Goal: Task Accomplishment & Management: Manage account settings

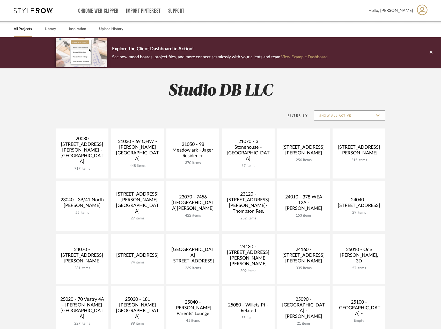
click at [328, 115] on input "Show All Active" at bounding box center [349, 115] width 71 height 10
click at [324, 159] on span "Archived" at bounding box center [349, 153] width 71 height 12
type input "Archived"
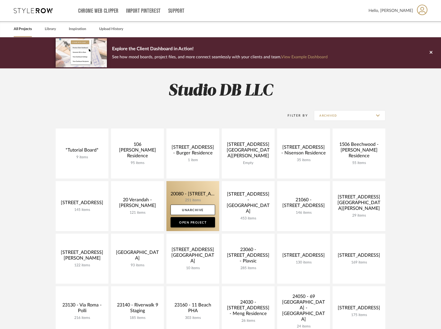
click at [190, 195] on link at bounding box center [192, 206] width 53 height 50
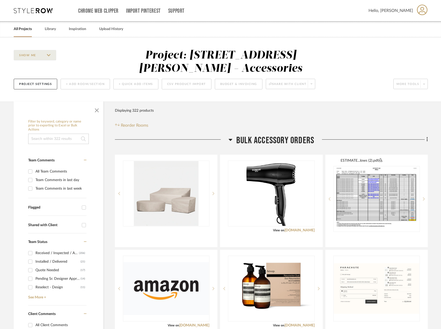
click at [55, 138] on input at bounding box center [58, 139] width 61 height 10
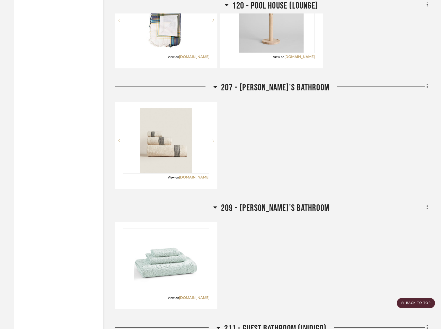
scroll to position [932, 0]
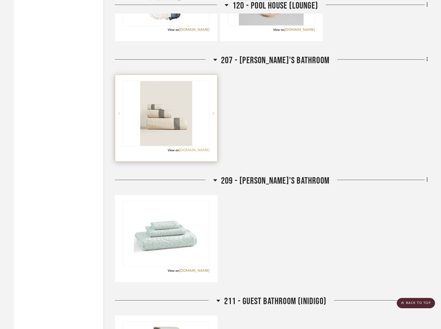
type input "towel"
click at [196, 149] on link "zarahome.com" at bounding box center [194, 150] width 30 height 4
click at [179, 111] on img "0" at bounding box center [166, 113] width 52 height 65
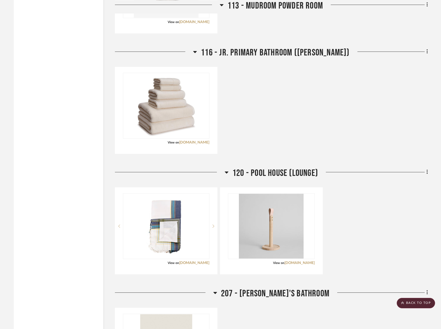
scroll to position [673, 0]
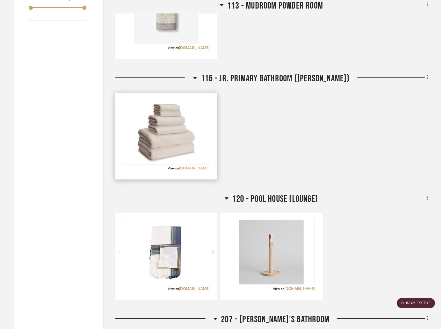
click at [203, 168] on link "kassatex.com" at bounding box center [194, 168] width 30 height 4
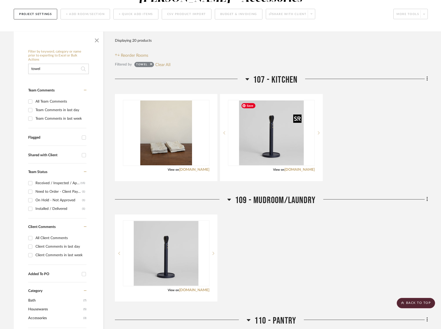
scroll to position [0, 0]
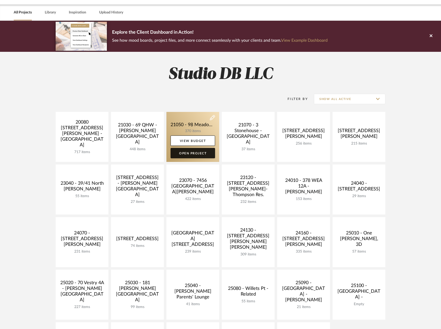
scroll to position [26, 0]
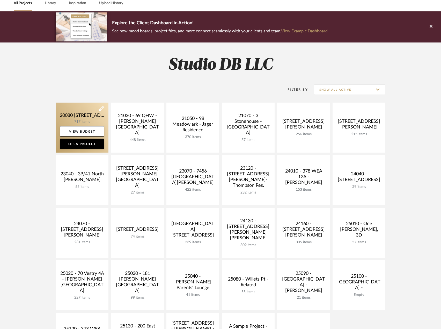
click at [88, 113] on link at bounding box center [82, 128] width 53 height 50
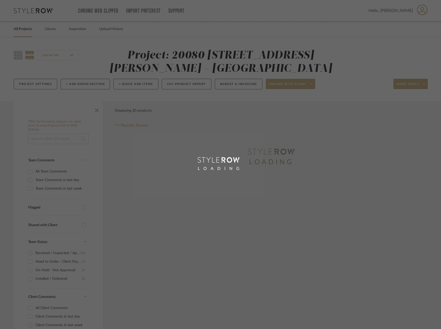
click at [55, 139] on div "LOADING" at bounding box center [220, 164] width 441 height 329
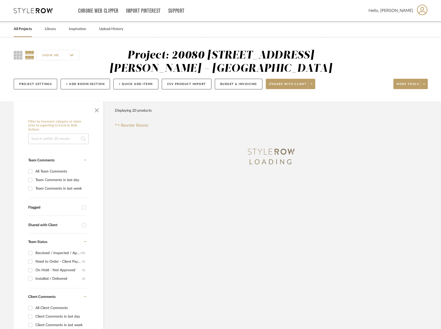
click at [55, 136] on input at bounding box center [58, 139] width 61 height 10
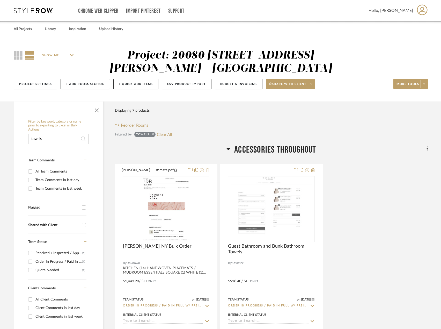
type input "towels"
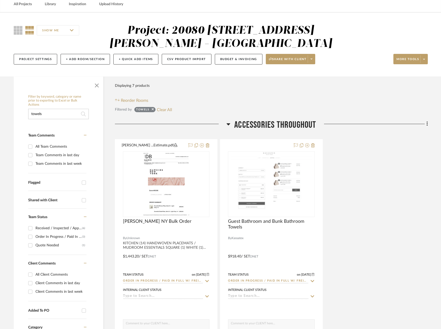
scroll to position [26, 0]
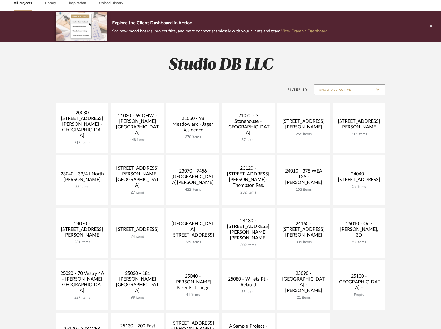
click at [374, 89] on input "Show All Active" at bounding box center [349, 89] width 71 height 10
click at [346, 130] on span "Archived" at bounding box center [349, 127] width 71 height 12
type input "Archived"
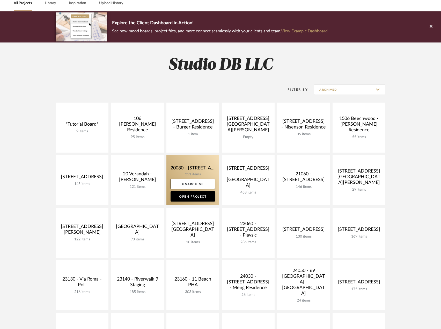
click at [202, 163] on link at bounding box center [192, 180] width 53 height 50
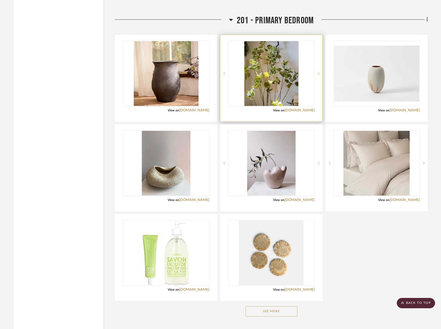
scroll to position [5204, 0]
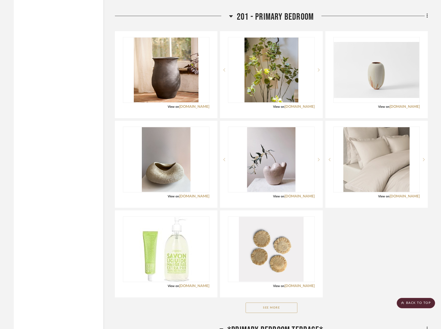
click at [278, 305] on button "See More" at bounding box center [272, 307] width 52 height 10
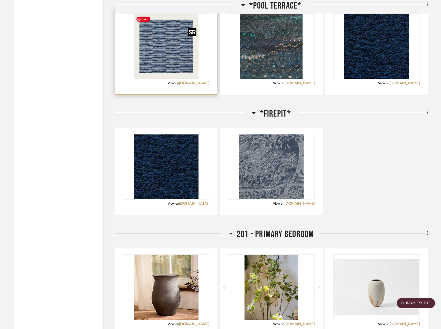
scroll to position [4945, 0]
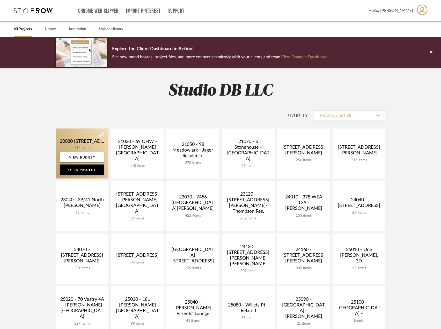
click at [91, 142] on link at bounding box center [82, 153] width 53 height 50
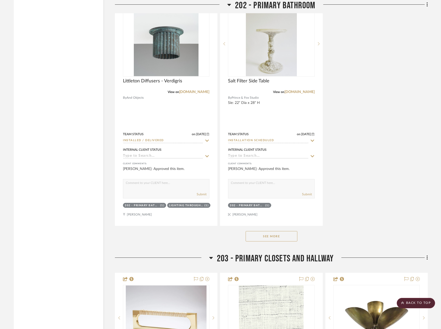
scroll to position [18473, 0]
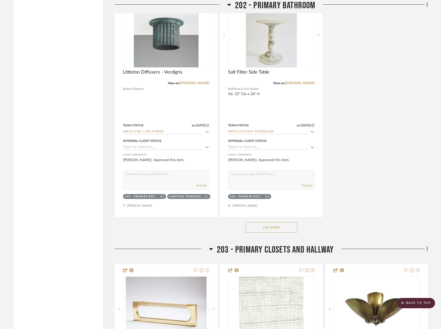
click at [282, 222] on div "See More" at bounding box center [271, 227] width 313 height 21
drag, startPoint x: 280, startPoint y: 226, endPoint x: 282, endPoint y: 221, distance: 5.0
click at [280, 225] on button "See More" at bounding box center [272, 227] width 52 height 10
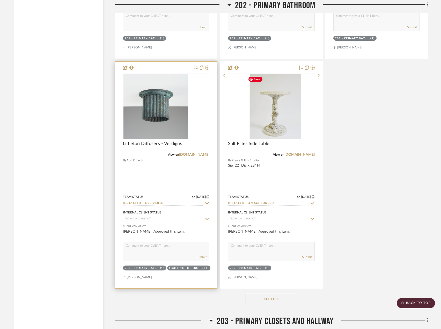
scroll to position [18395, 0]
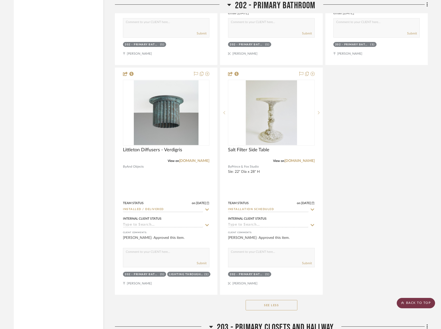
click at [418, 303] on scroll-to-top-button "BACK TO TOP" at bounding box center [416, 303] width 38 height 10
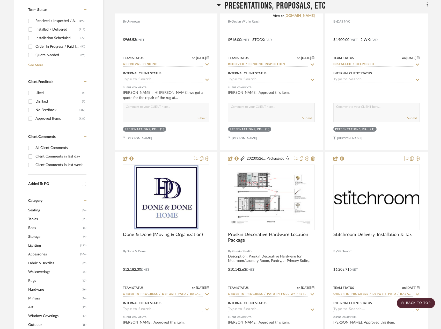
scroll to position [233, 0]
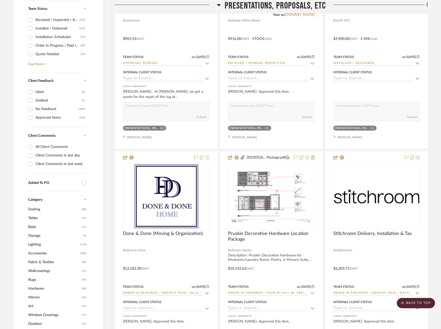
drag, startPoint x: 43, startPoint y: 262, endPoint x: 90, endPoint y: 242, distance: 50.5
click at [44, 262] on span "Fabric & Textiles" at bounding box center [54, 262] width 52 height 9
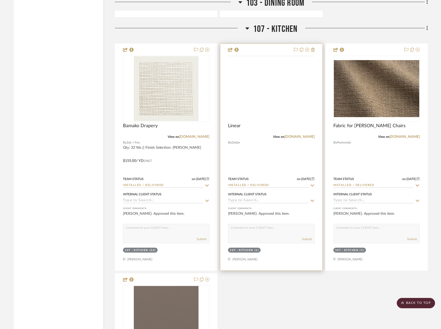
scroll to position [1657, 0]
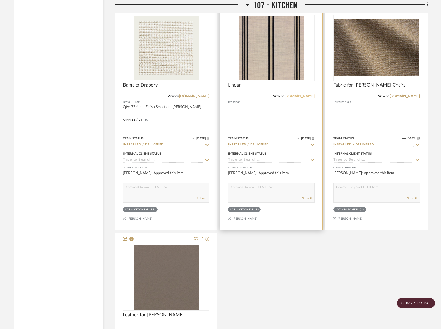
click at [309, 95] on link "dedar.com" at bounding box center [300, 96] width 30 height 4
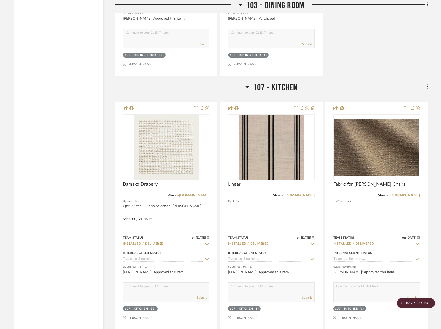
scroll to position [1553, 0]
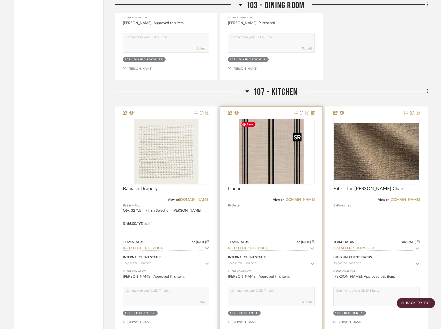
click at [266, 152] on img "0" at bounding box center [271, 151] width 65 height 65
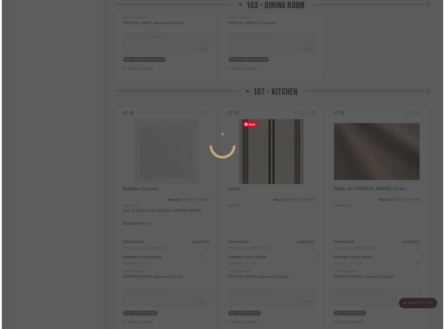
scroll to position [0, 0]
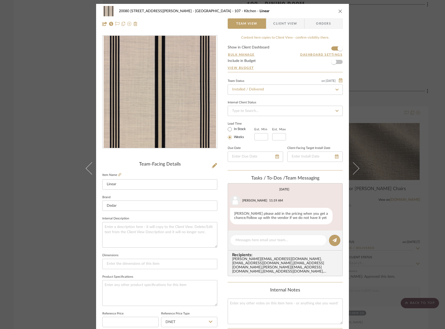
click at [290, 23] on span "Client View" at bounding box center [285, 23] width 24 height 10
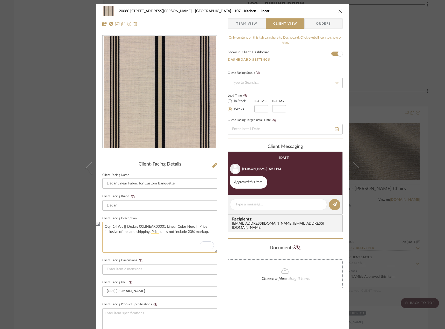
drag, startPoint x: 137, startPoint y: 225, endPoint x: 192, endPoint y: 225, distance: 55.1
click at [192, 225] on textarea "Qty: 14 Yds || Dedar: 00LINEAR00001 Linear Color Nero || Price inclusive of tax…" at bounding box center [159, 237] width 115 height 31
drag, startPoint x: 28, startPoint y: 99, endPoint x: 73, endPoint y: 91, distance: 44.9
click at [29, 98] on div "20080 83 Fowler Street - Stone Residence 107 - Kitchen Linear Team View Client …" at bounding box center [222, 164] width 445 height 329
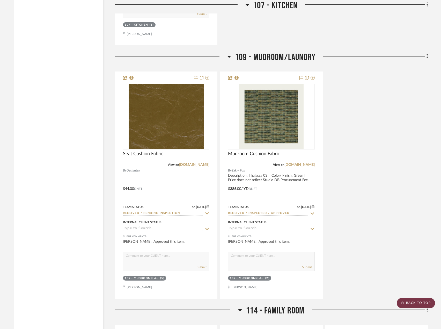
click at [407, 304] on scroll-to-top-button "BACK TO TOP" at bounding box center [416, 303] width 38 height 10
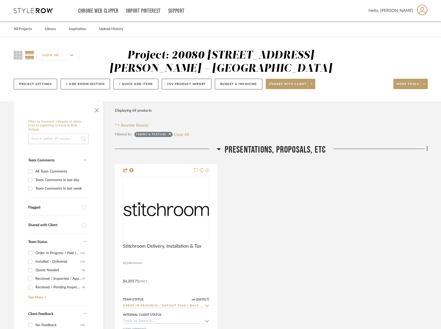
click at [166, 131] on div "Fabric & Textiles Clear All" at bounding box center [161, 134] width 55 height 7
click at [175, 134] on button "Clear All" at bounding box center [181, 134] width 15 height 7
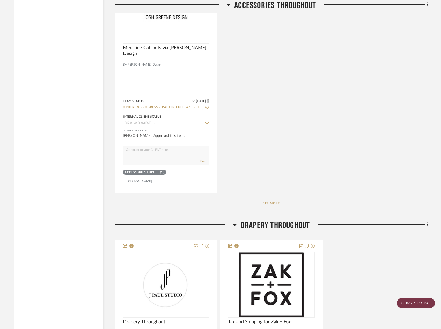
click at [415, 299] on scroll-to-top-button "BACK TO TOP" at bounding box center [416, 303] width 38 height 10
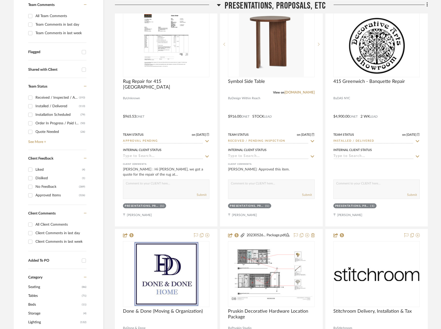
scroll to position [311, 0]
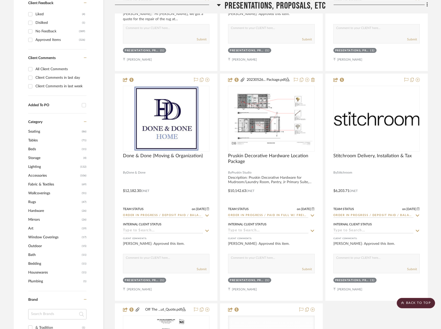
click at [33, 141] on span "Tables" at bounding box center [54, 140] width 52 height 9
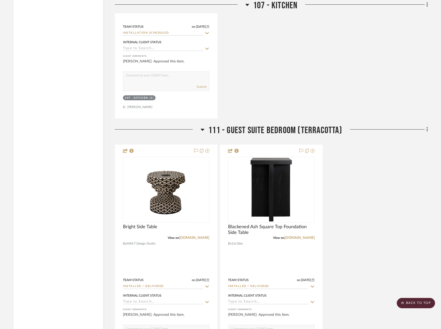
scroll to position [1838, 0]
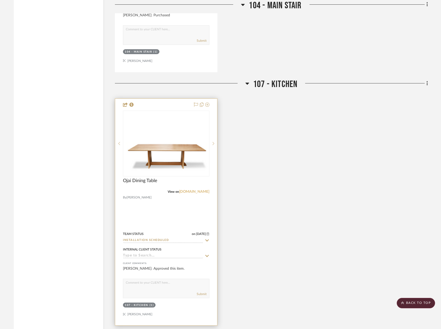
click at [203, 192] on link "lawsonfenning.com" at bounding box center [194, 192] width 30 height 4
click at [173, 156] on img "0" at bounding box center [165, 143] width 85 height 64
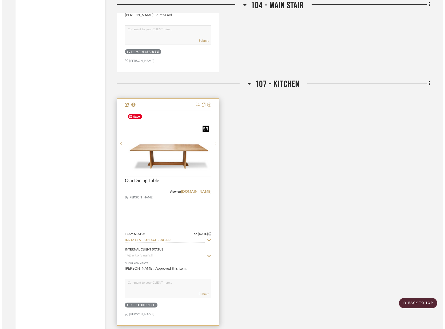
scroll to position [0, 0]
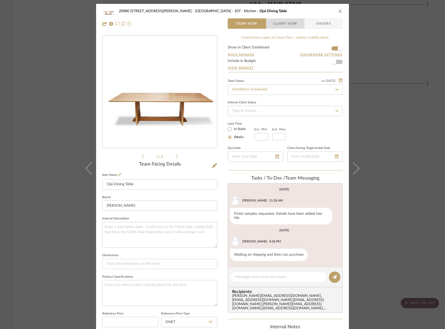
click at [290, 25] on span "Client View" at bounding box center [285, 23] width 24 height 10
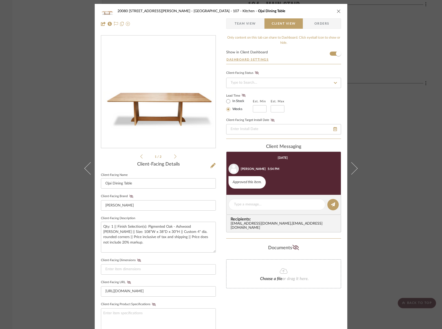
click at [396, 42] on div "20080 83 Fowler Street - Stone Residence 107 - Kitchen Ojai Dining Table Team V…" at bounding box center [221, 164] width 442 height 329
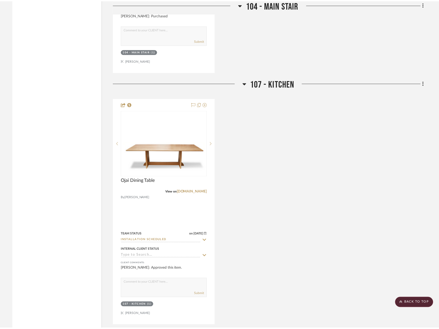
scroll to position [1838, 0]
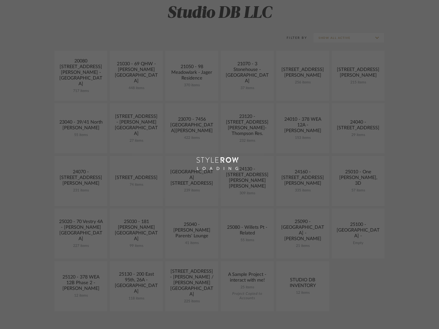
scroll to position [129, 0]
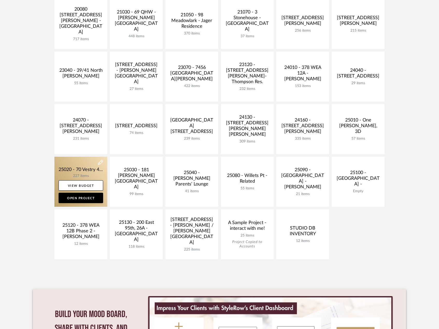
click at [82, 171] on link at bounding box center [80, 182] width 53 height 50
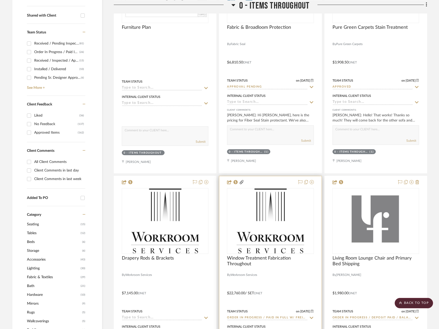
scroll to position [285, 0]
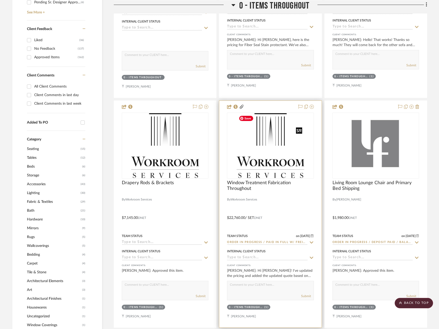
click at [266, 156] on img "0" at bounding box center [270, 145] width 68 height 65
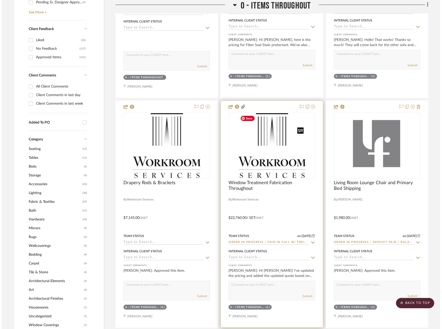
scroll to position [0, 0]
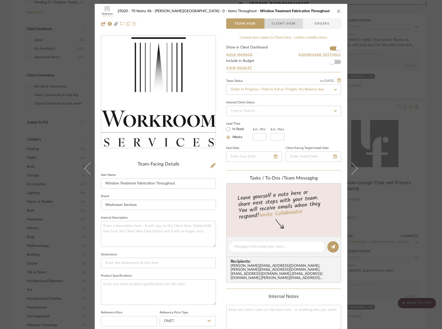
click at [282, 25] on span "Client View" at bounding box center [284, 23] width 24 height 10
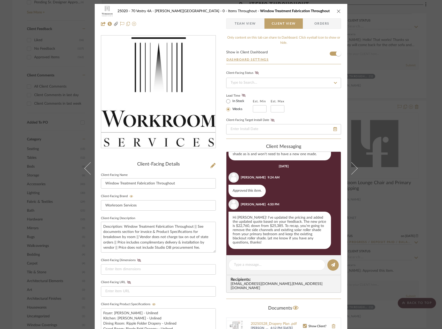
scroll to position [216, 0]
click at [269, 266] on textarea at bounding box center [277, 264] width 86 height 5
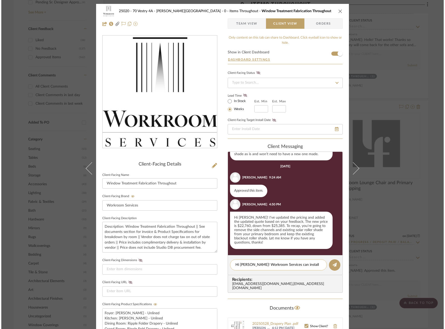
scroll to position [0, 0]
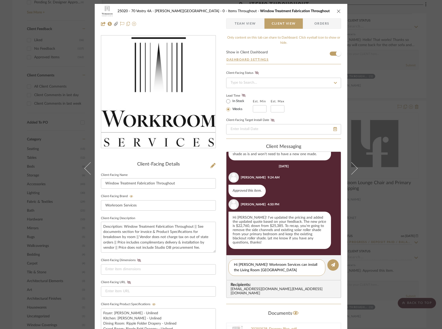
type textarea "Hi Emily! Workroom Services can install the Living Room Draery"
click at [259, 270] on textarea "Hi Emily! Workroom Services can install the Living Room Draery" at bounding box center [277, 267] width 86 height 11
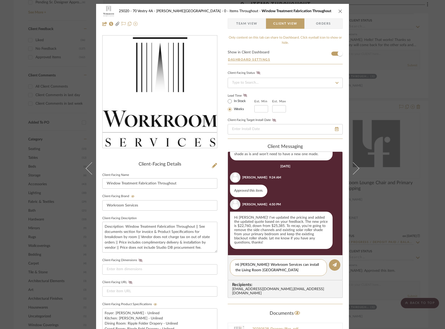
click at [421, 55] on div "25020 - 70 Vestry 4A - Grant-Stanleigh 0 - Items Throughout Window Treatment Fa…" at bounding box center [222, 164] width 445 height 329
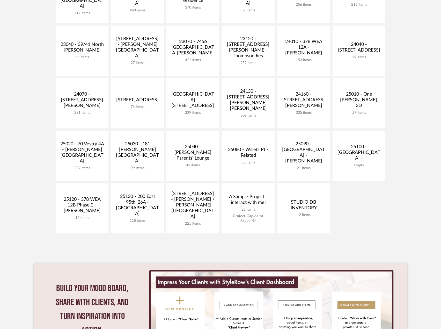
scroll to position [104, 0]
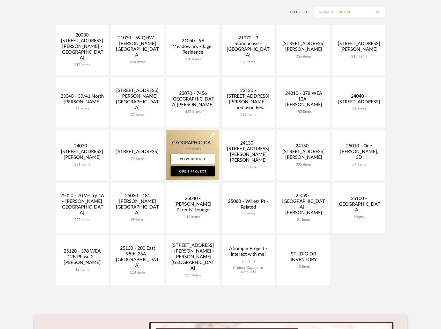
click at [199, 143] on link at bounding box center [192, 155] width 53 height 50
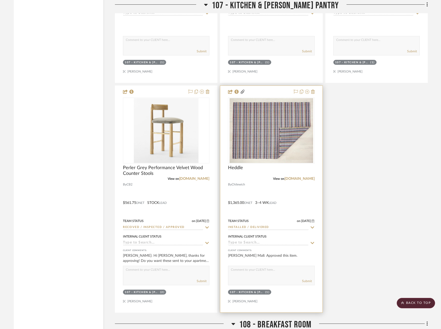
scroll to position [4479, 0]
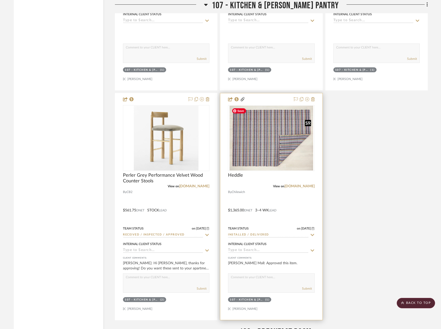
click at [285, 153] on img "0" at bounding box center [272, 138] width 84 height 65
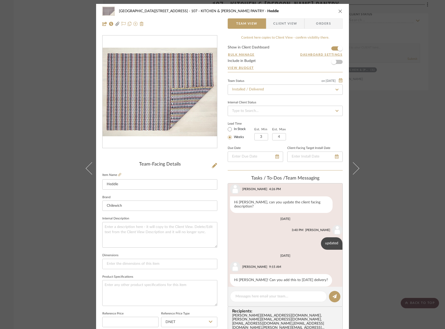
scroll to position [85, 0]
click at [167, 116] on img "0" at bounding box center [160, 92] width 114 height 89
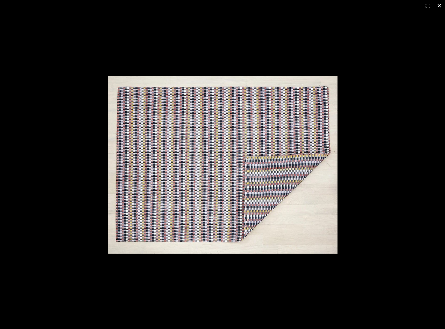
click at [438, 8] on button at bounding box center [438, 5] width 11 height 11
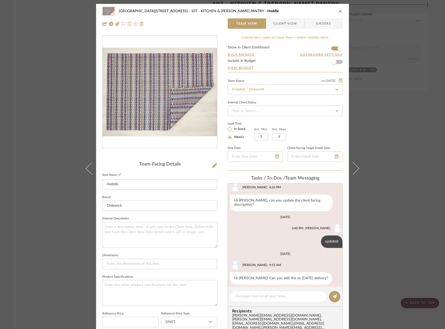
click at [382, 141] on div "24100 - 1175 Park Avenue - Mall 107 - KITCHEN & BUTLER'S PANTRY Heddle Team Vie…" at bounding box center [222, 164] width 445 height 329
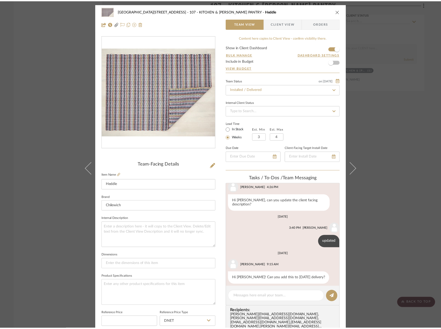
scroll to position [4479, 0]
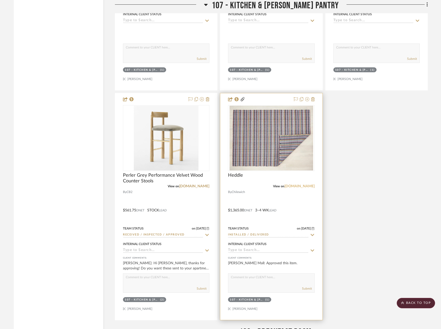
click at [298, 186] on link "chilewich.com" at bounding box center [300, 186] width 30 height 4
click at [251, 149] on img "0" at bounding box center [272, 138] width 84 height 65
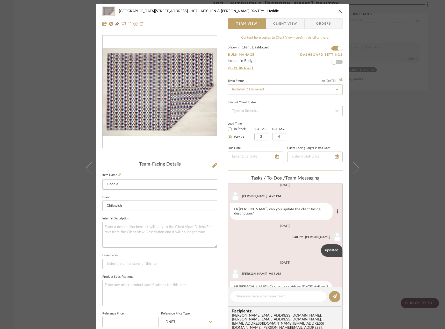
scroll to position [85, 0]
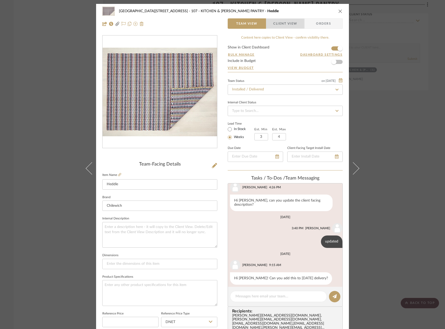
click at [292, 24] on span "Client View" at bounding box center [285, 23] width 24 height 10
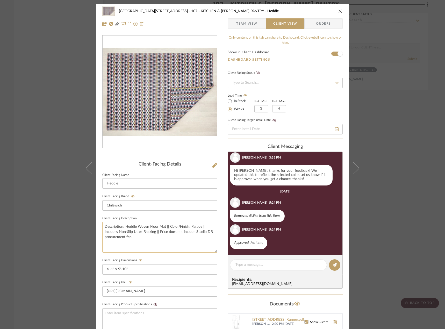
scroll to position [333, 0]
click at [371, 117] on div "24100 - 1175 Park Avenue - Mall 107 - KITCHEN & BUTLER'S PANTRY Heddle Team Vie…" at bounding box center [222, 164] width 445 height 329
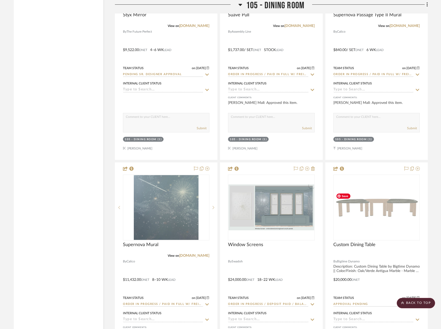
scroll to position [3443, 0]
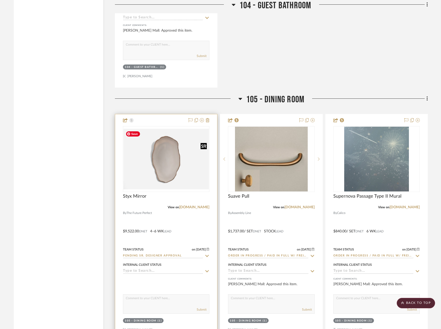
click at [0, 0] on img at bounding box center [0, 0] width 0 height 0
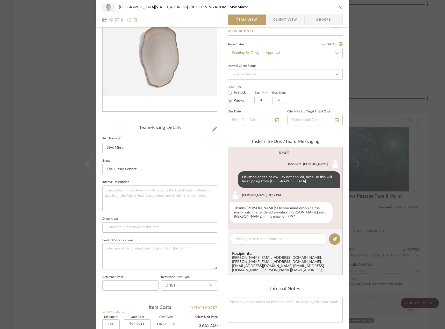
scroll to position [153, 0]
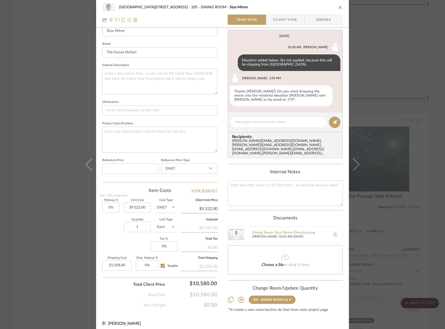
click at [330, 228] on button at bounding box center [335, 234] width 14 height 12
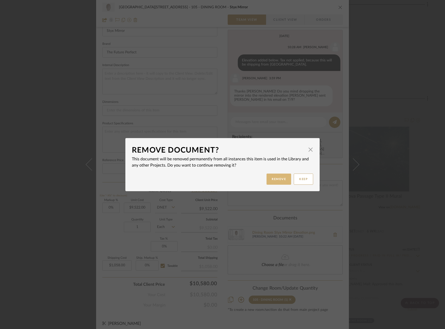
click at [280, 183] on button "Remove" at bounding box center [278, 178] width 25 height 11
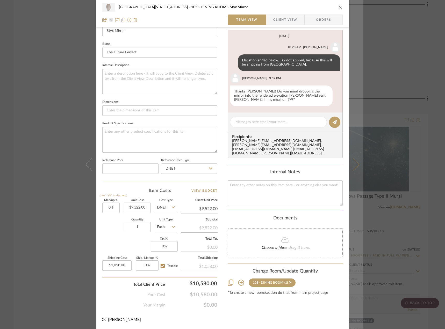
drag, startPoint x: 401, startPoint y: 37, endPoint x: 358, endPoint y: 62, distance: 49.7
click at [400, 37] on div "24100 - 1175 Park Avenue - Mall 105 - DINING ROOM Styx Mirror Team View Client …" at bounding box center [222, 164] width 445 height 329
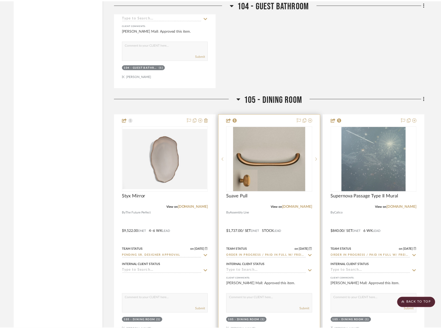
scroll to position [3443, 0]
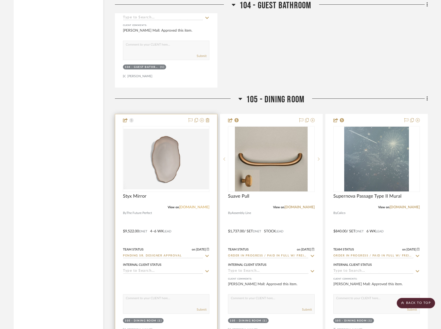
click at [185, 206] on link "[DOMAIN_NAME]" at bounding box center [194, 207] width 30 height 4
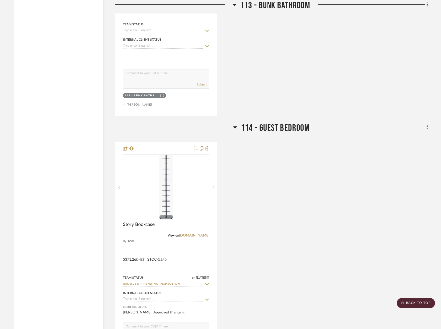
scroll to position [1419, 0]
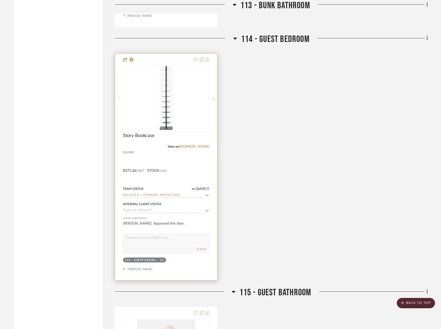
click at [0, 0] on div at bounding box center [0, 0] width 0 height 0
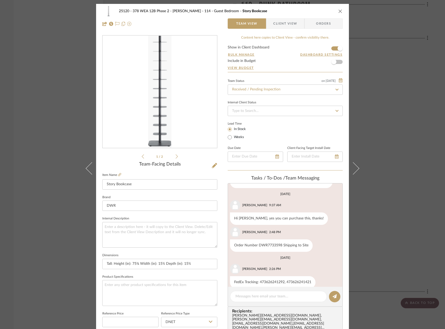
scroll to position [40, 0]
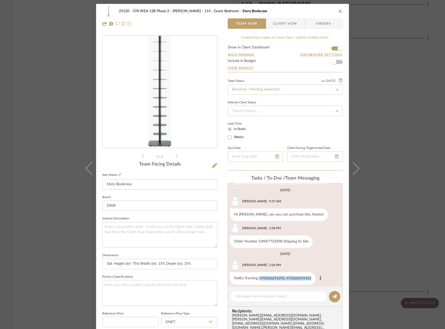
drag, startPoint x: 257, startPoint y: 272, endPoint x: 312, endPoint y: 272, distance: 55.1
click at [312, 272] on div "FedEx Tracking: 473626241292, 473626241421" at bounding box center [272, 278] width 85 height 12
copy div "473626241292, 473626241421"
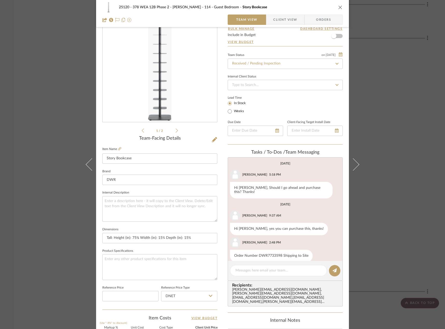
scroll to position [0, 0]
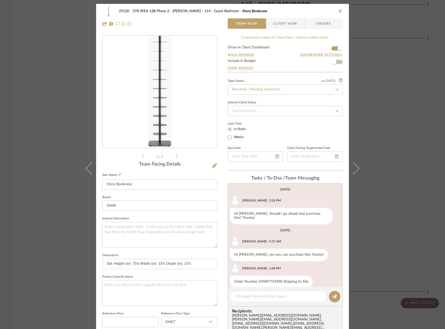
click at [261, 290] on editor-of-message at bounding box center [285, 297] width 115 height 20
click at [256, 294] on textarea at bounding box center [278, 296] width 86 height 5
click at [118, 175] on icon at bounding box center [119, 174] width 3 height 3
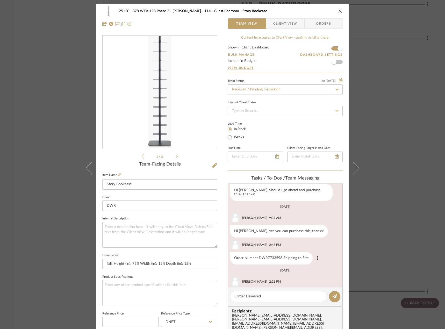
scroll to position [40, 0]
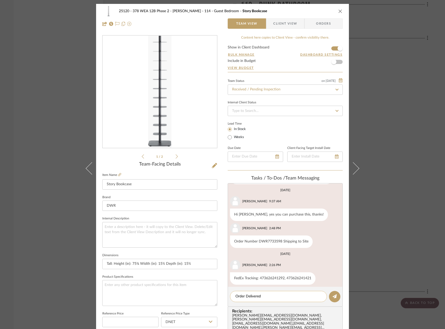
click at [271, 299] on div "Order Delivered" at bounding box center [278, 296] width 97 height 11
click at [271, 294] on textarea "Order Delivered" at bounding box center [278, 296] width 86 height 5
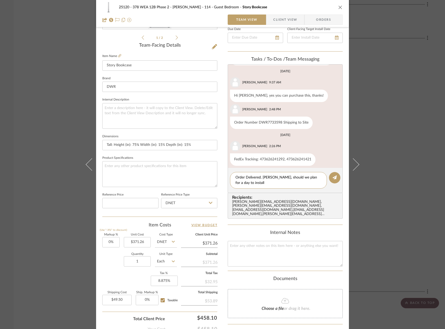
scroll to position [37, 0]
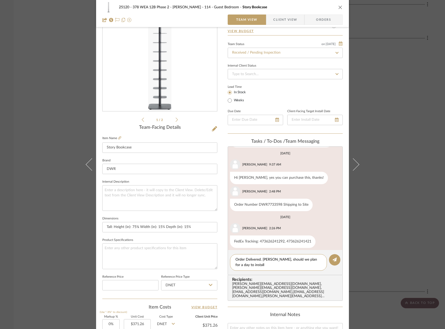
type textarea "Order Delivered. Lauren, should we plan for a day to install"
drag, startPoint x: 375, startPoint y: 196, endPoint x: 371, endPoint y: 195, distance: 4.2
click at [375, 196] on div "25120 - 378 WEA 12B Phase 2 - Mautner 114 - Guest Bedroom Story Bookcase Team V…" at bounding box center [222, 164] width 445 height 329
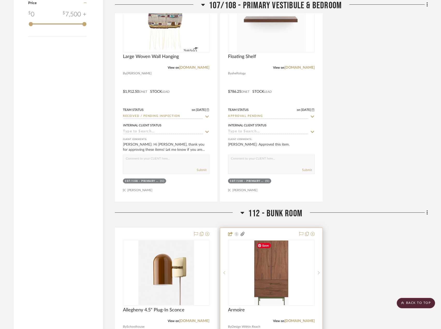
scroll to position [674, 0]
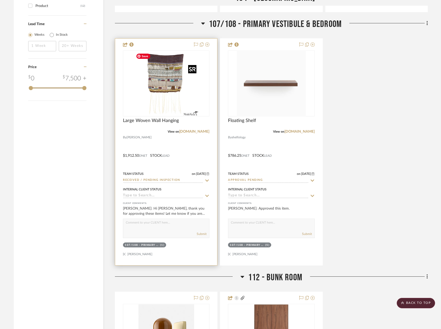
click at [0, 0] on img at bounding box center [0, 0] width 0 height 0
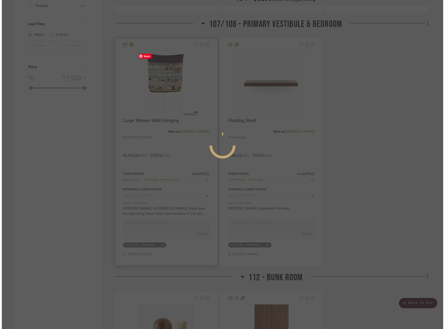
scroll to position [0, 0]
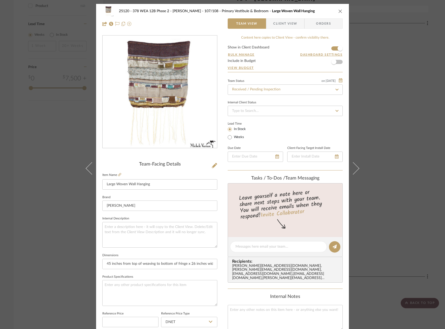
click at [273, 25] on span "Client View" at bounding box center [285, 23] width 24 height 10
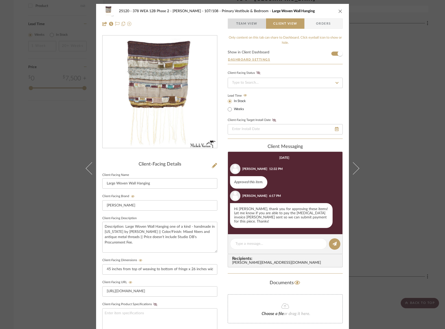
drag, startPoint x: 244, startPoint y: 26, endPoint x: 247, endPoint y: 24, distance: 3.7
click at [245, 26] on span "Team View" at bounding box center [246, 23] width 21 height 10
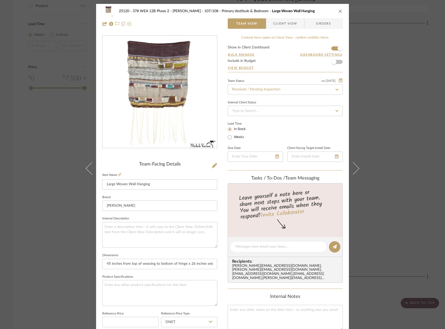
drag, startPoint x: 397, startPoint y: 51, endPoint x: 393, endPoint y: 50, distance: 3.4
click at [397, 51] on div "25120 - 378 WEA 12B Phase 2 - Mautner 107/108 - Primary Vestibule & Bedroom Lar…" at bounding box center [222, 164] width 445 height 329
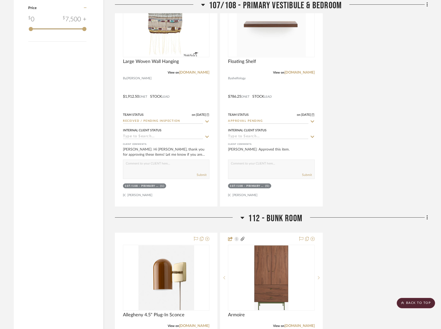
scroll to position [882, 0]
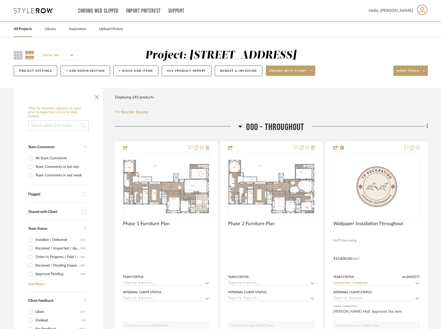
click at [54, 128] on input at bounding box center [58, 125] width 61 height 10
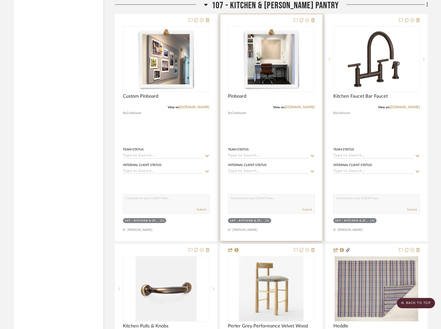
scroll to position [4246, 0]
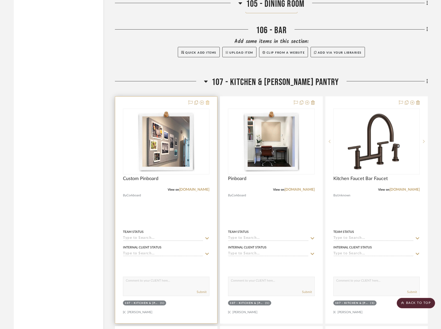
click at [208, 102] on icon at bounding box center [208, 102] width 4 height 4
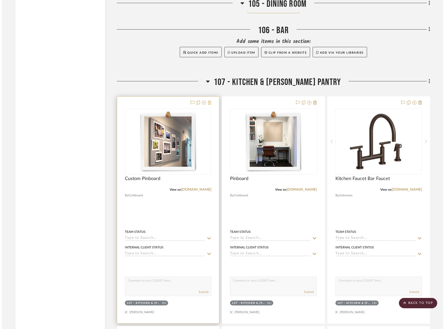
scroll to position [0, 0]
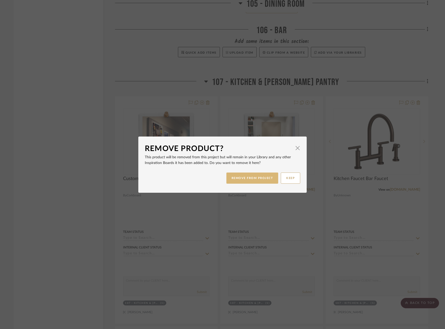
click at [259, 178] on button "REMOVE FROM PROJECT" at bounding box center [252, 177] width 52 height 11
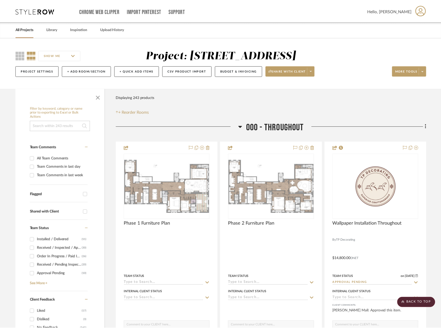
scroll to position [4246, 0]
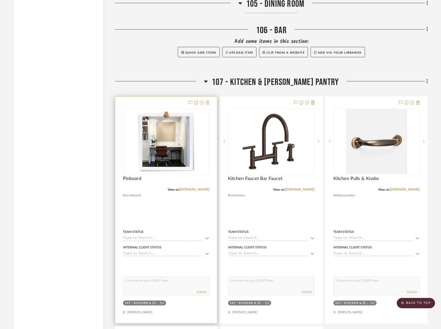
click at [209, 103] on icon at bounding box center [208, 102] width 4 height 4
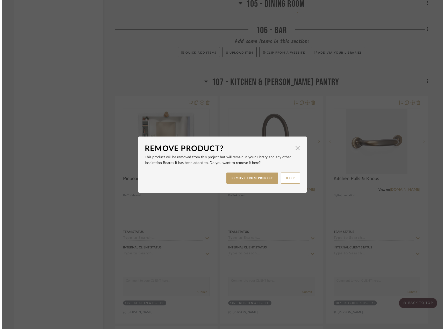
scroll to position [0, 0]
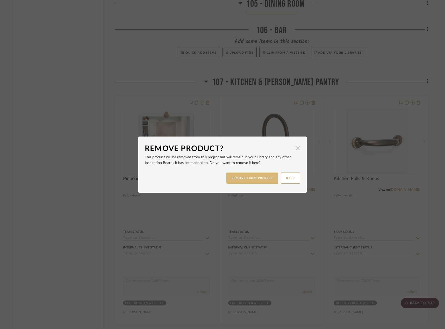
click at [258, 181] on button "REMOVE FROM PROJECT" at bounding box center [252, 177] width 52 height 11
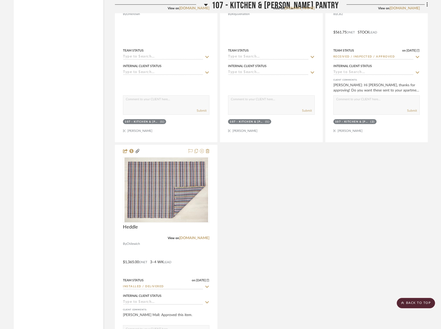
scroll to position [4246, 0]
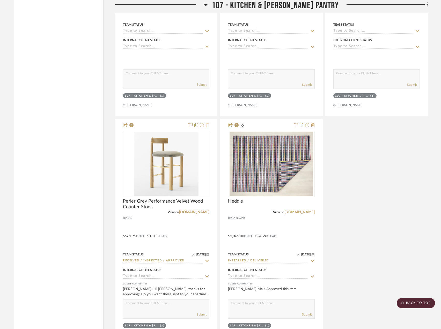
scroll to position [4221, 0]
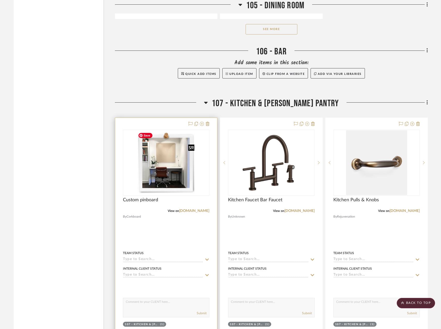
click at [162, 177] on img "0" at bounding box center [166, 162] width 61 height 65
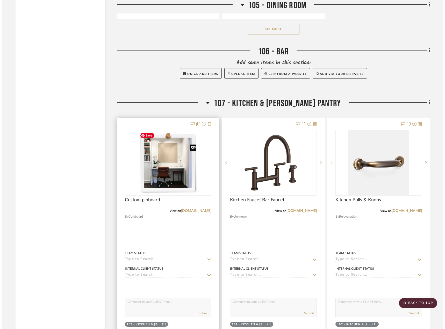
scroll to position [0, 0]
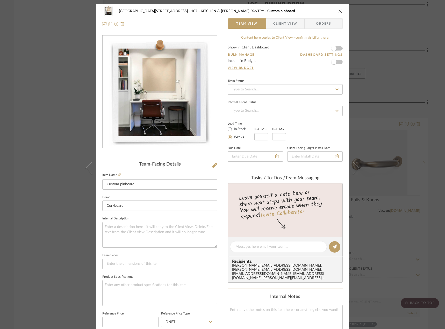
drag, startPoint x: 293, startPoint y: 26, endPoint x: 273, endPoint y: 57, distance: 37.4
click at [292, 26] on span "Client View" at bounding box center [285, 23] width 24 height 10
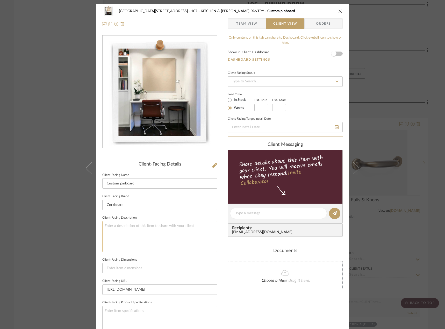
click at [129, 231] on textarea at bounding box center [159, 236] width 115 height 31
click at [119, 227] on textarea "To enrich screen reader interactions, please activate Accessibility in Grammarl…" at bounding box center [159, 236] width 115 height 31
paste textarea "29" x 63” frameless pin board in our Grey Linen - with DOUBLE FRAME - no back"
click at [103, 230] on textarea "Description: 29" x 63” frameless pin board in our Grey Linen - with DOUBLE FRAM…" at bounding box center [159, 236] width 115 height 31
click at [115, 232] on textarea "Description: 29" x 63” frameless pin board in our Grey Linen - with DOUBLE FRAM…" at bounding box center [159, 236] width 115 height 31
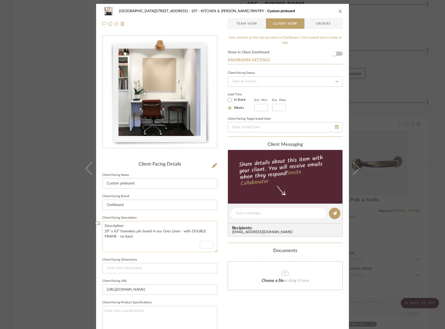
drag, startPoint x: 118, startPoint y: 230, endPoint x: 103, endPoint y: 233, distance: 15.8
click at [103, 233] on textarea "Description: 29" x 63” frameless pin board in our Grey Linen - with DOUBLE FRAM…" at bounding box center [159, 236] width 115 height 31
type textarea "Description: 29" x 63” frameless pin board in our Grey Linen - with DOUBLE FRAM…"
click at [126, 265] on input at bounding box center [159, 268] width 115 height 10
paste input "29" x 63”"
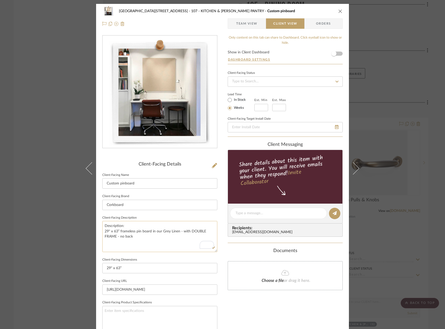
type input "29" x 63”"
drag, startPoint x: 119, startPoint y: 231, endPoint x: 98, endPoint y: 233, distance: 20.9
click at [101, 231] on dialog-content "24100 - [STREET_ADDRESS] - Mall 107 - KITCHEN & [PERSON_NAME] PANTRY Custom pin…" at bounding box center [223, 215] width 282 height 423
drag, startPoint x: 145, startPoint y: 225, endPoint x: 141, endPoint y: 227, distance: 4.2
click at [140, 226] on textarea "Description: Frameless pin board in our Grey Linen - with DOUBLE FRAME - no back" at bounding box center [159, 236] width 115 height 31
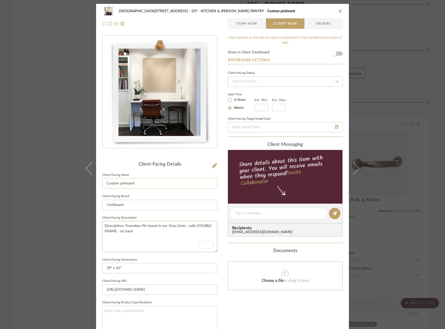
type textarea "Description: Frameless Pin board in our Grey Linen - with DOUBLE FRAME - no back"
drag, startPoint x: 122, startPoint y: 183, endPoint x: 118, endPoint y: 184, distance: 4.3
click at [118, 184] on input "Custom pinboard" at bounding box center [159, 183] width 115 height 10
type input "Custom Pinboard"
click at [156, 225] on textarea "Description: Frameless Pin board in our Grey Linen - with DOUBLE FRAME - no back" at bounding box center [159, 236] width 115 height 31
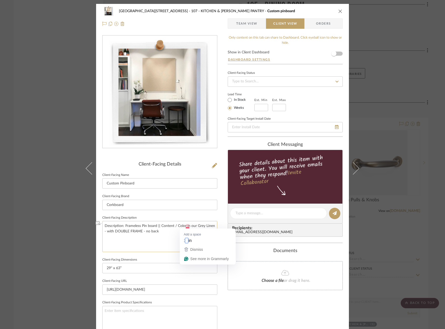
drag, startPoint x: 202, startPoint y: 225, endPoint x: 188, endPoint y: 225, distance: 13.7
click at [186, 227] on textarea "Description: Frameless Pin board || Content / Color:in our Grey Linen - with DO…" at bounding box center [159, 236] width 115 height 31
click at [196, 225] on textarea "Description: Frameless Pin board || Content / Color:in our Grey Linen - with DO…" at bounding box center [159, 236] width 115 height 31
drag, startPoint x: 129, startPoint y: 231, endPoint x: 101, endPoint y: 235, distance: 28.8
click at [102, 235] on textarea "Description: Frameless Pin board || Content / Color: Grey Linen - with DOUBLE F…" at bounding box center [159, 236] width 115 height 31
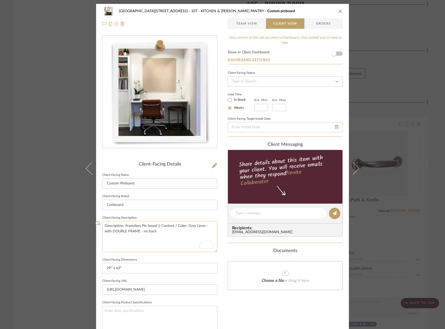
click at [145, 232] on textarea "Description: Frameless Pin board || Content / Color: Grey Linen - with DOUBLE F…" at bounding box center [159, 236] width 115 height 31
drag, startPoint x: 148, startPoint y: 231, endPoint x: 100, endPoint y: 230, distance: 47.4
click at [100, 230] on dialog-content "24100 - [STREET_ADDRESS] - Mall 107 - KITCHEN & [PERSON_NAME] PANTRY Custom pin…" at bounding box center [223, 215] width 282 height 423
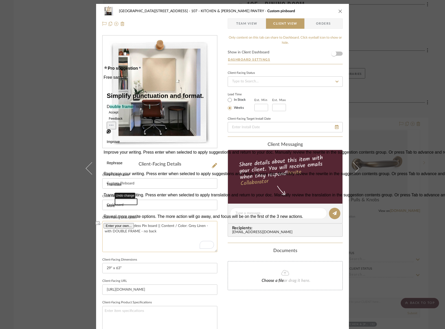
click at [149, 233] on textarea "Description: Frameless Pin board || Content / Color: Grey Linen - with DOUBLE F…" at bounding box center [159, 236] width 115 height 31
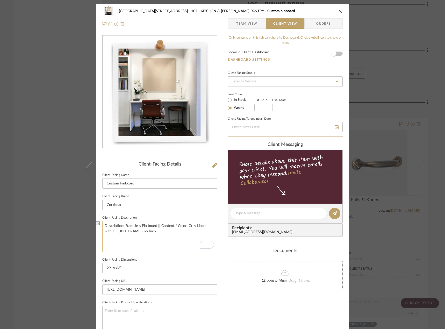
click at [155, 225] on textarea "Description: Frameless Pin board || Content / Color: Grey Linen - with DOUBLE F…" at bounding box center [159, 236] width 115 height 31
paste textarea "DOUBLE FRAME - no back"
drag, startPoint x: 202, startPoint y: 230, endPoint x: 147, endPoint y: 234, distance: 55.3
click at [147, 234] on textarea "Description: Frameless Pin board DOUBLE FRAME - no back || Content / Color: Gre…" at bounding box center [159, 236] width 115 height 31
type textarea "Description: Frameless Pin board DOUBLE FRAME - no back || Content / Color: Gre…"
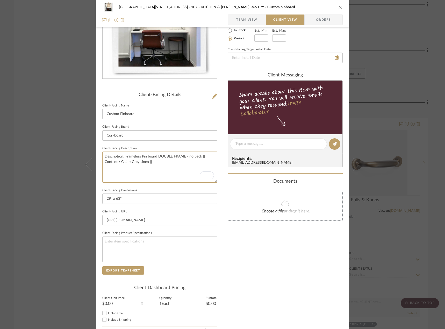
scroll to position [98, 0]
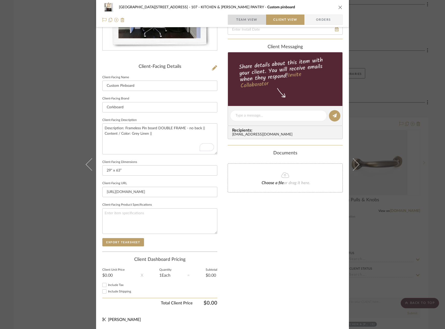
drag, startPoint x: 243, startPoint y: 18, endPoint x: 218, endPoint y: 58, distance: 47.3
click at [243, 19] on span "Team View" at bounding box center [246, 19] width 21 height 10
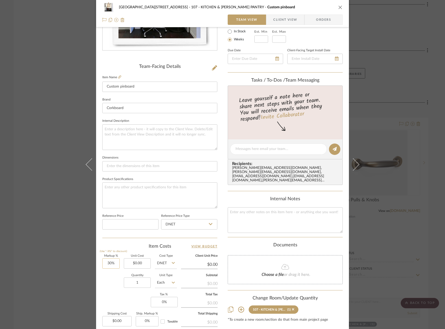
drag, startPoint x: 119, startPoint y: 264, endPoint x: 113, endPoint y: 265, distance: 6.0
click at [118, 265] on div "Markup % (Use "-X%" to discount) 30% Unit Cost $0.00 Cost Type DNET Client Unit…" at bounding box center [159, 292] width 115 height 76
click at [113, 265] on input "30" at bounding box center [110, 263] width 17 height 10
type input "0%"
type input "0.00"
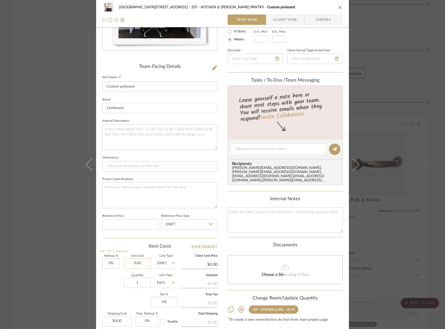
click at [133, 264] on input "0.00" at bounding box center [137, 263] width 27 height 10
type input "$325.00"
type input "0.00"
click at [121, 323] on input "0.00" at bounding box center [116, 321] width 29 height 10
type input "$325.00"
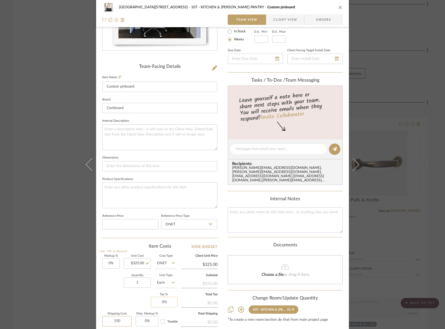
type input "150"
type input "0"
type input "$150.00"
click at [166, 299] on input "0" at bounding box center [164, 302] width 27 height 10
type input "8.875%"
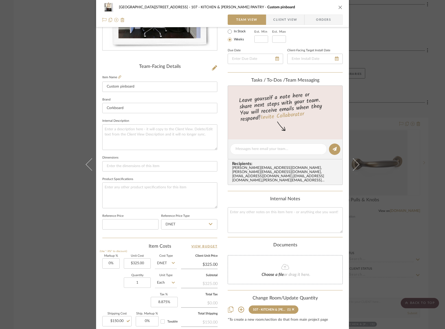
click at [118, 300] on div "Markup % (Use "-X%" to discount) 0% Unit Cost $325.00 Cost Type DNET Client Uni…" at bounding box center [159, 292] width 115 height 76
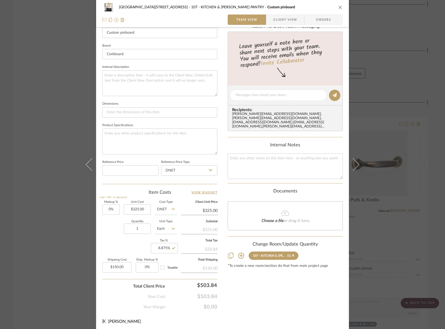
scroll to position [153, 0]
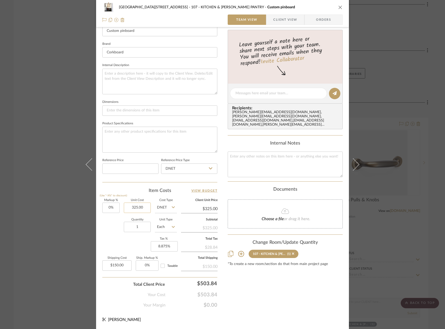
click at [135, 204] on input "325.00" at bounding box center [137, 207] width 27 height 10
click at [135, 207] on input "325.00" at bounding box center [137, 207] width 27 height 10
type input "$375.00"
click at [139, 187] on div "Team-Facing Details Item Name Custom pinboard Brand Corkboard Internal Descript…" at bounding box center [159, 95] width 115 height 426
type input "$375.00"
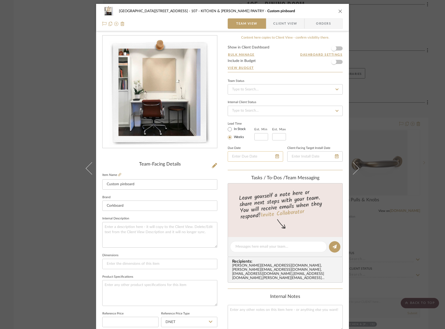
scroll to position [52, 0]
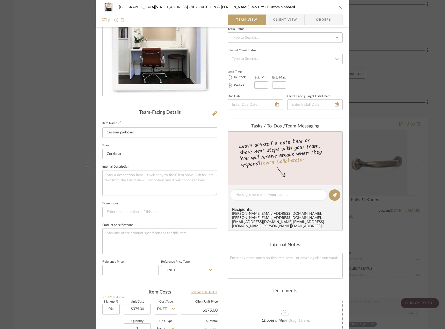
click at [286, 17] on span "Client View" at bounding box center [285, 19] width 24 height 10
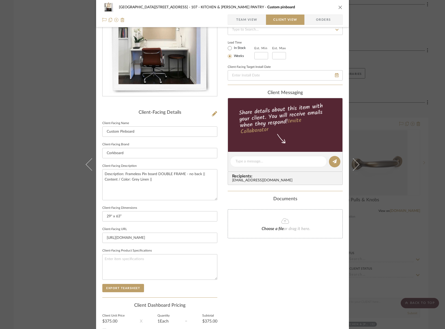
scroll to position [98, 0]
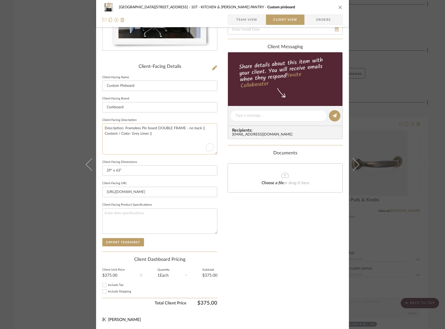
click at [182, 138] on textarea "Description: Frameless Pin board DOUBLE FRAME - no back || Content / Color: Gre…" at bounding box center [159, 138] width 115 height 31
type textarea "Description: Frameless Pin board DOUBLE FRAME - no back || Content / Color: Gre…"
click at [102, 288] on div "Include Tax Include Shipping" at bounding box center [159, 288] width 115 height 14
click at [101, 290] on input "Include Shipping" at bounding box center [104, 291] width 6 height 6
checkbox input "true"
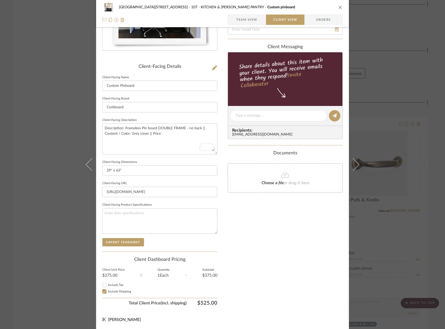
drag, startPoint x: 103, startPoint y: 284, endPoint x: 109, endPoint y: 277, distance: 9.4
click at [104, 283] on input "Include Tax" at bounding box center [104, 285] width 6 height 6
checkbox input "true"
click at [173, 132] on textarea "Description: Frameless Pin board DOUBLE FRAME - no back || Content / Color: Gre…" at bounding box center [159, 138] width 115 height 31
click at [203, 132] on textarea "Description: Frameless Pin board DOUBLE FRAME - no back || Content / Color: Gre…" at bounding box center [159, 138] width 115 height 31
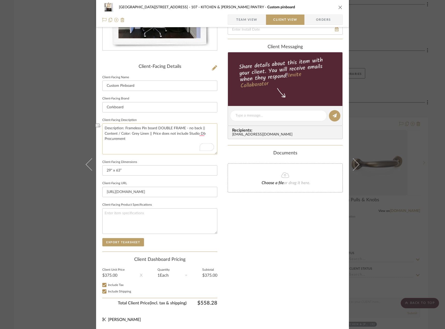
click at [202, 133] on textarea "Description: Frameless Pin board DOUBLE FRAME - no back || Content / Color: Gre…" at bounding box center [159, 138] width 115 height 31
click at [196, 138] on textarea "Description: Frameless Pin board DOUBLE FRAME - no back || Content / Color: Gre…" at bounding box center [159, 138] width 115 height 31
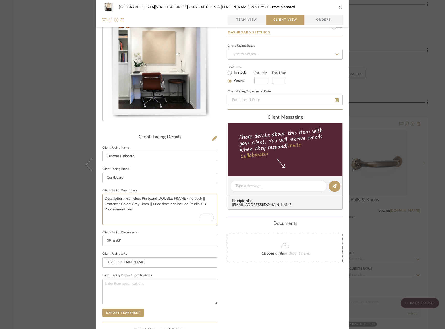
scroll to position [0, 0]
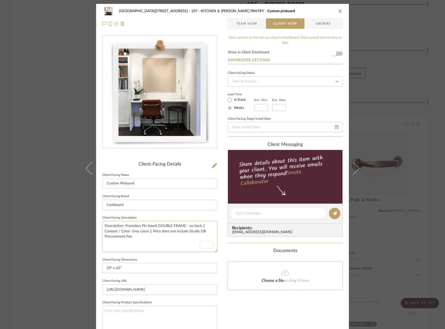
type textarea "Description: Frameless Pin board DOUBLE FRAME - no back || Content / Color: Gre…"
click at [221, 84] on div "24100 - [STREET_ADDRESS] - Mall 107 - KITCHEN & [PERSON_NAME] PANTRY Custom pin…" at bounding box center [222, 215] width 253 height 423
drag, startPoint x: 240, startPoint y: 27, endPoint x: 243, endPoint y: 64, distance: 37.7
click at [240, 27] on span "Team View" at bounding box center [246, 23] width 21 height 10
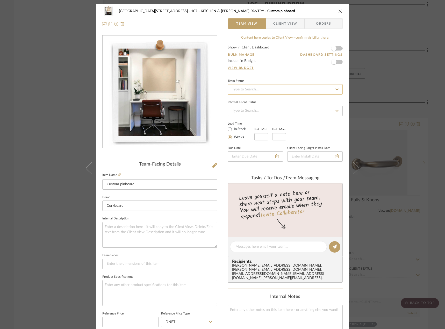
click at [243, 87] on input at bounding box center [285, 89] width 115 height 10
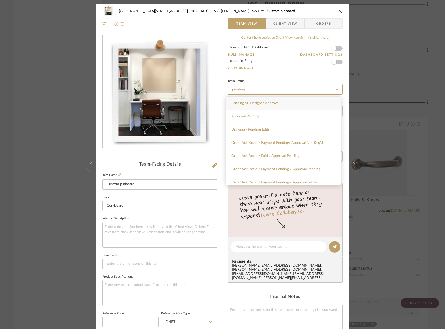
type input "pending"
click at [248, 100] on div "Pending Sr. Designer Approval" at bounding box center [283, 103] width 114 height 13
type input "[DATE]"
type input "Pending Sr. Designer Approval"
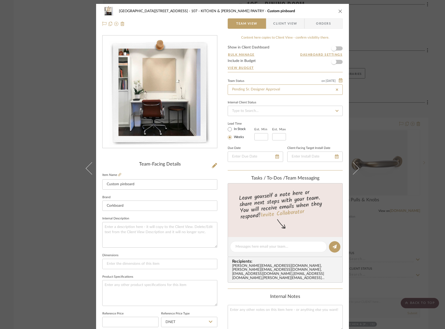
type input "[DATE]"
type input "Pending Sr. Designer Approval"
click at [208, 28] on div at bounding box center [159, 23] width 115 height 10
click at [396, 30] on div "24100 - [STREET_ADDRESS] - Mall 107 - KITCHEN & [PERSON_NAME] PANTRY Custom pin…" at bounding box center [222, 164] width 445 height 329
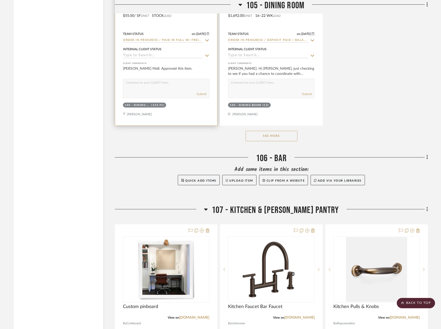
scroll to position [4092, 0]
